Goal: Transaction & Acquisition: Purchase product/service

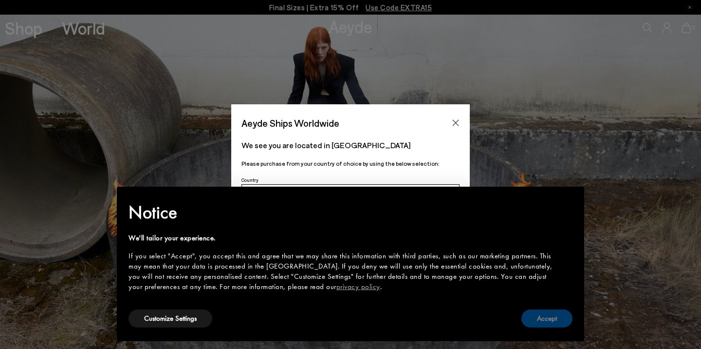
click at [550, 317] on button "Accept" at bounding box center [547, 318] width 51 height 18
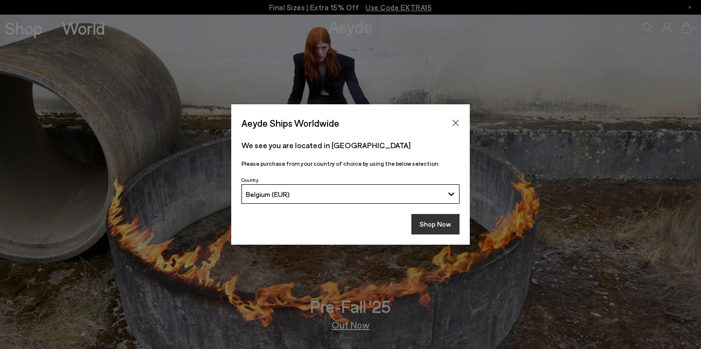
click at [452, 227] on button "Shop Now" at bounding box center [435, 224] width 48 height 20
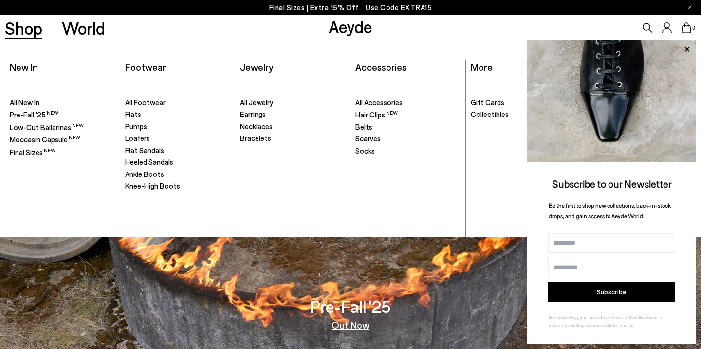
click at [131, 173] on span "Ankle Boots" at bounding box center [144, 173] width 39 height 9
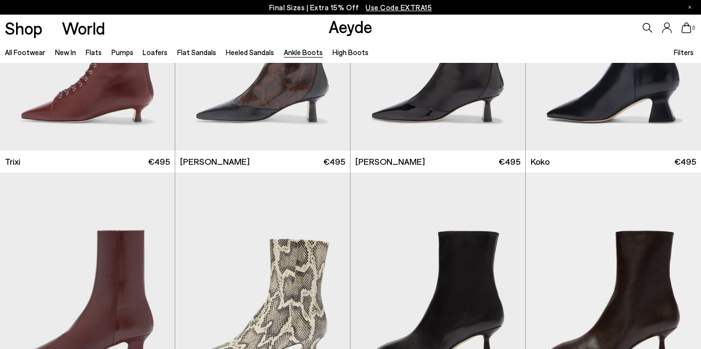
scroll to position [100, 0]
